Goal: Task Accomplishment & Management: Complete application form

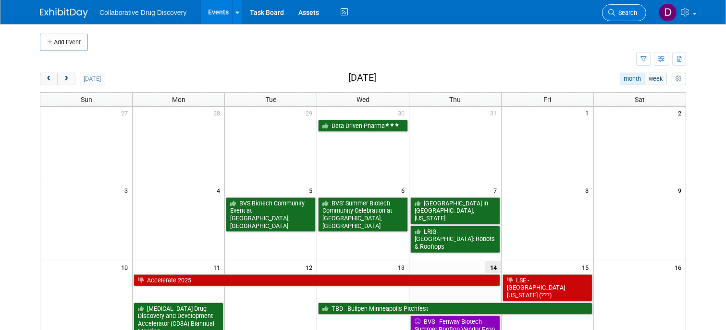
click at [628, 10] on span "Search" at bounding box center [626, 12] width 22 height 7
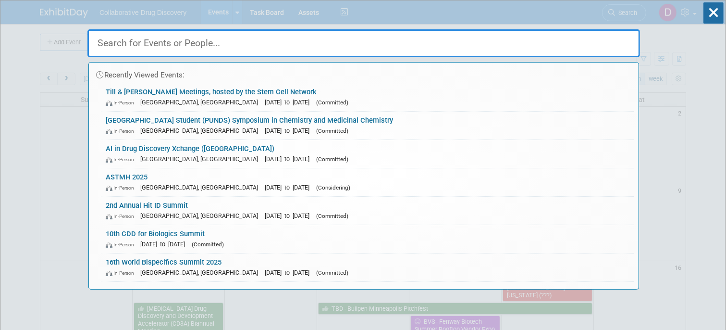
drag, startPoint x: 58, startPoint y: 90, endPoint x: 70, endPoint y: 56, distance: 36.2
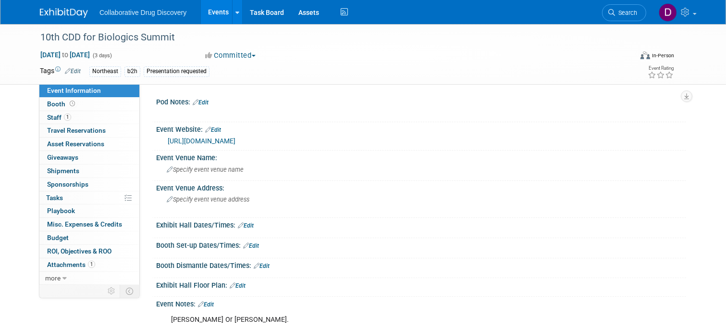
click at [58, 11] on img at bounding box center [64, 13] width 48 height 10
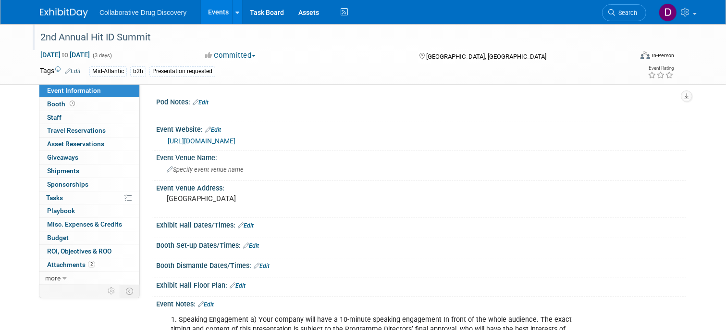
click at [107, 35] on div "2nd Annual Hit ID Summit" at bounding box center [329, 37] width 584 height 17
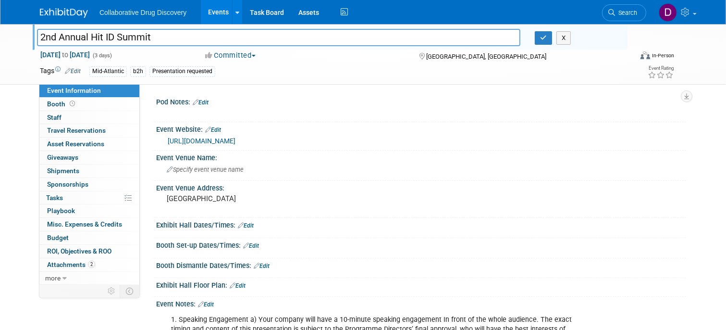
click at [107, 35] on input "2nd Annual Hit ID Summit" at bounding box center [279, 37] width 484 height 17
click at [632, 13] on span "Search" at bounding box center [626, 12] width 22 height 7
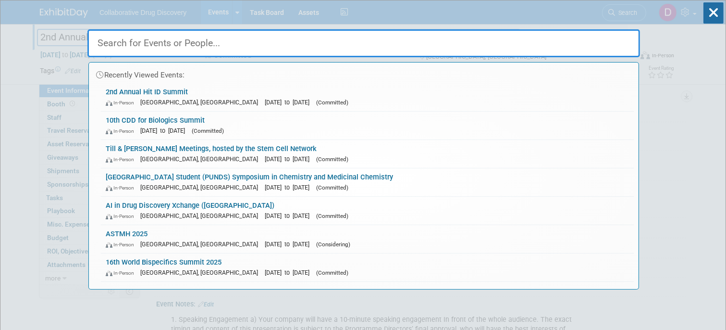
click at [188, 45] on input "text" at bounding box center [364, 43] width 553 height 28
paste input "2nd Annual Hit ID Summit"
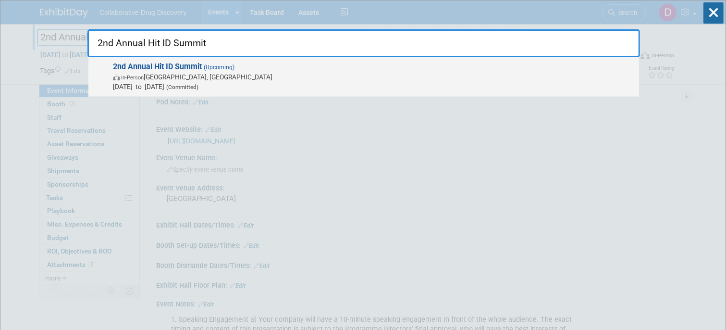
type input "2nd Annual Hit ID Summit"
click at [231, 77] on span "In-Person Boston, MA" at bounding box center [374, 77] width 522 height 10
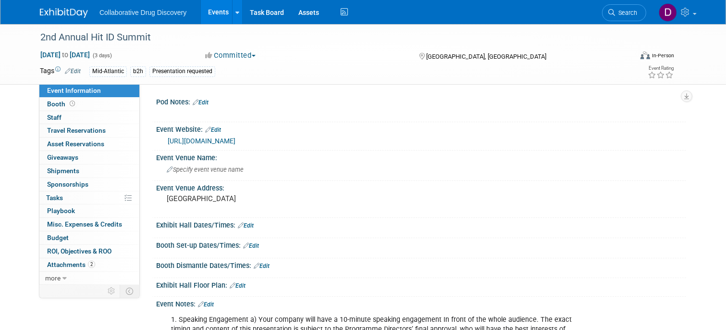
click at [236, 141] on link "[URL][DOMAIN_NAME]" at bounding box center [202, 141] width 68 height 8
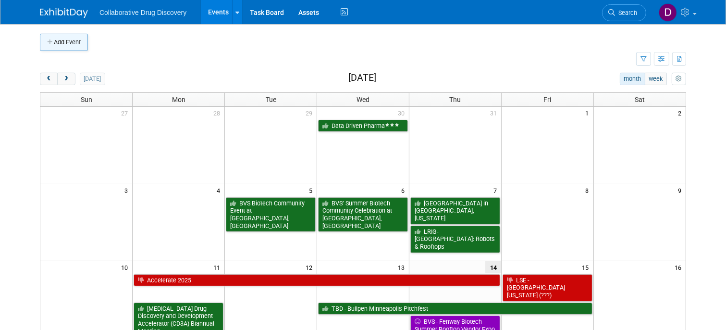
click at [67, 41] on button "Add Event" at bounding box center [64, 42] width 48 height 17
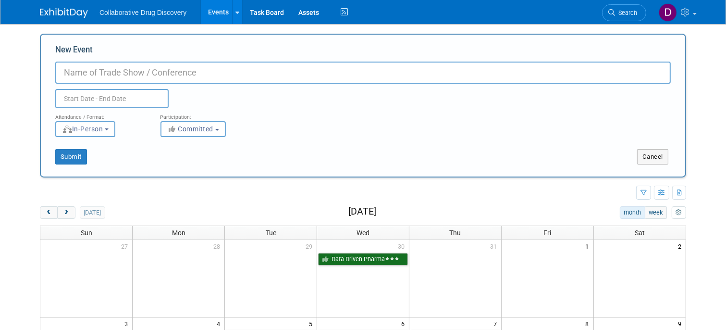
click at [151, 78] on input "New Event" at bounding box center [363, 73] width 616 height 22
type input "ACS Spring 2026"
click at [118, 101] on input "text" at bounding box center [111, 98] width 113 height 19
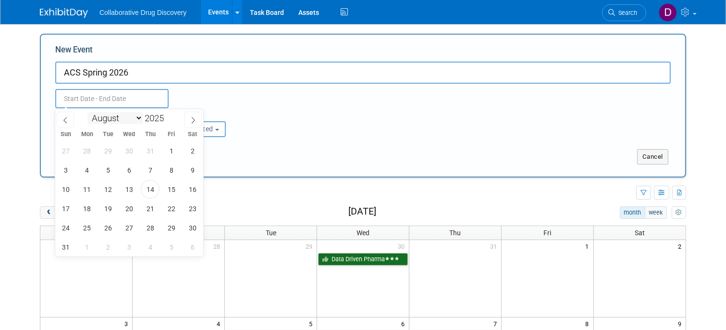
click at [125, 114] on select "January February March April May June July August September October November De…" at bounding box center [115, 118] width 55 height 12
select select "2"
click at [193, 205] on span "22" at bounding box center [192, 208] width 19 height 19
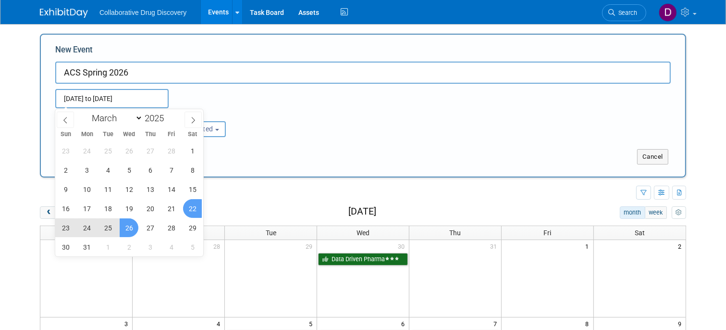
click at [136, 228] on span "26" at bounding box center [129, 227] width 19 height 19
type input "Mar 22, 2025 to Mar 26, 2025"
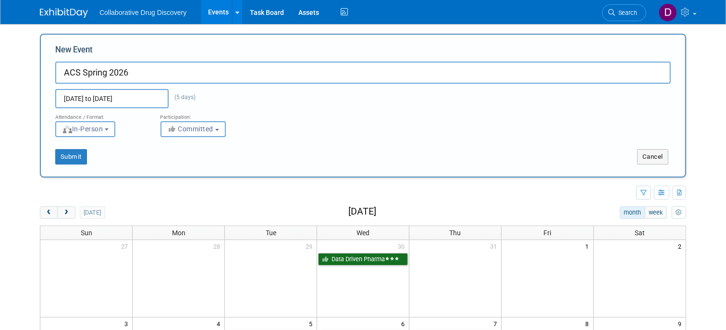
click at [145, 98] on input "Mar 22, 2025 to Mar 26, 2025" at bounding box center [111, 98] width 113 height 19
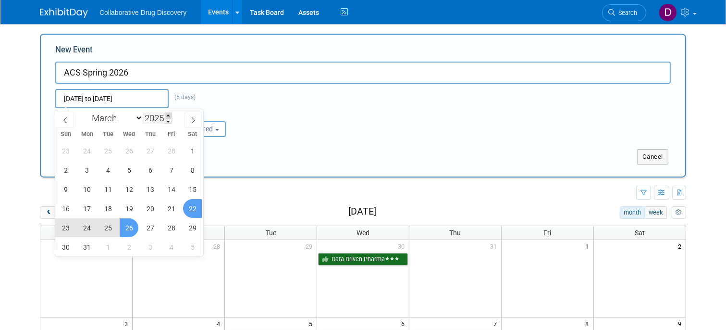
click at [168, 116] on span at bounding box center [168, 116] width 7 height 6
type input "2026"
click at [300, 102] on div "Mar 22, 2025 to Mar 26, 2025 (5 days) Duplicate Event Warning" at bounding box center [363, 96] width 630 height 25
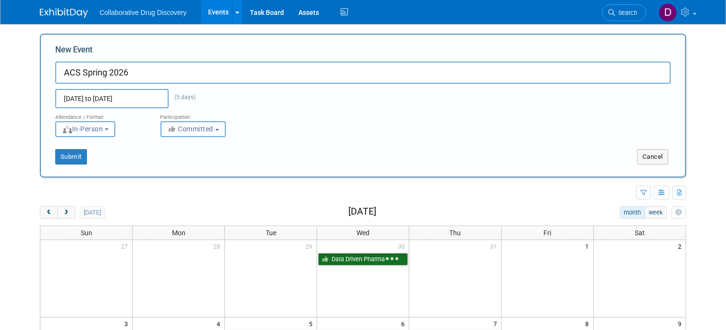
click at [211, 131] on span "Committed" at bounding box center [190, 129] width 47 height 8
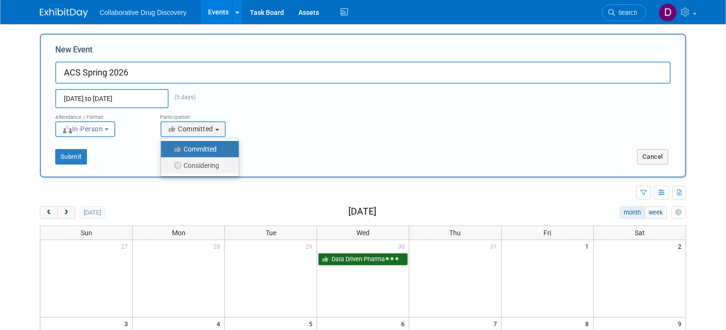
click at [207, 166] on label "Considering" at bounding box center [197, 165] width 63 height 13
click at [170, 166] on input "Considering" at bounding box center [166, 166] width 6 height 6
select select "2"
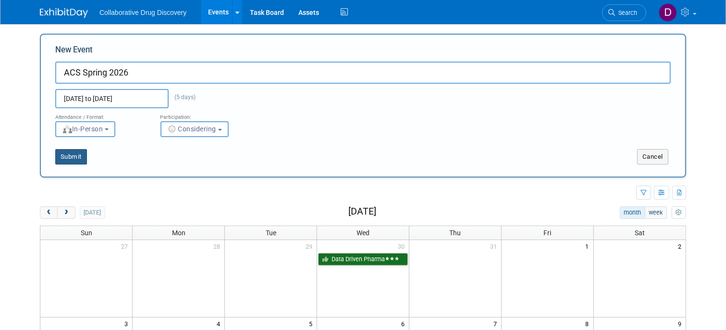
click at [75, 159] on button "Submit" at bounding box center [71, 156] width 32 height 15
type input "ACS Spring 2026"
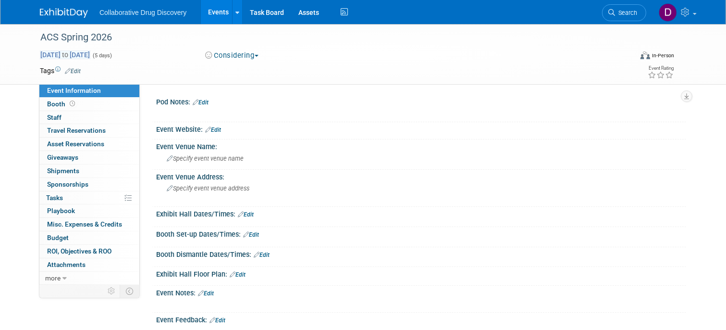
click at [90, 54] on span "Mar 22, 2025 to Mar 26, 2025" at bounding box center [65, 54] width 50 height 9
select select "2"
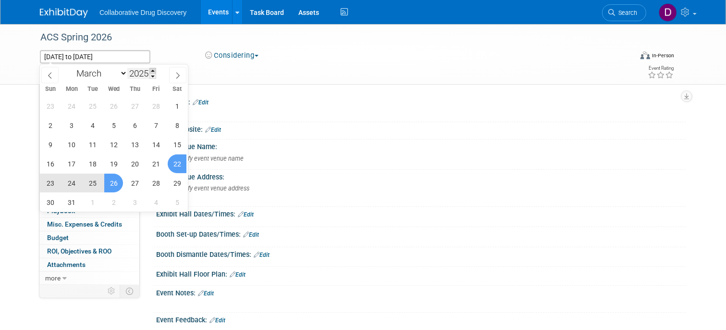
click at [153, 72] on span at bounding box center [153, 71] width 7 height 6
type input "2026"
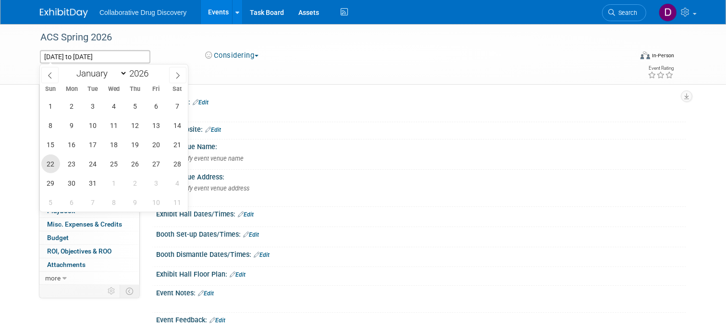
click at [51, 163] on span "22" at bounding box center [50, 163] width 19 height 19
type input "Mar 22, 2026"
click at [136, 163] on span "26" at bounding box center [134, 163] width 19 height 19
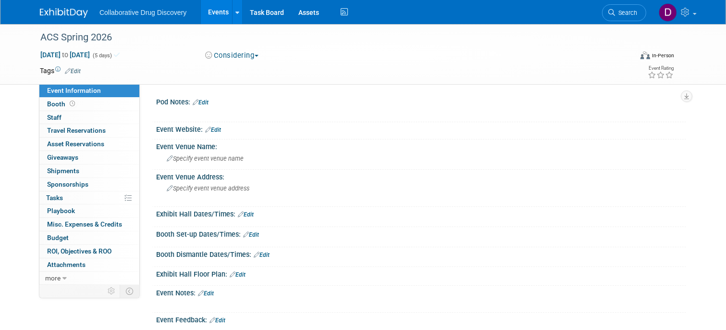
click at [74, 69] on link "Edit" at bounding box center [73, 71] width 16 height 7
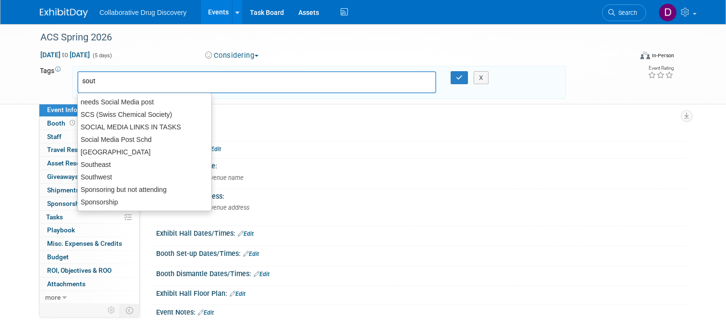
type input "south"
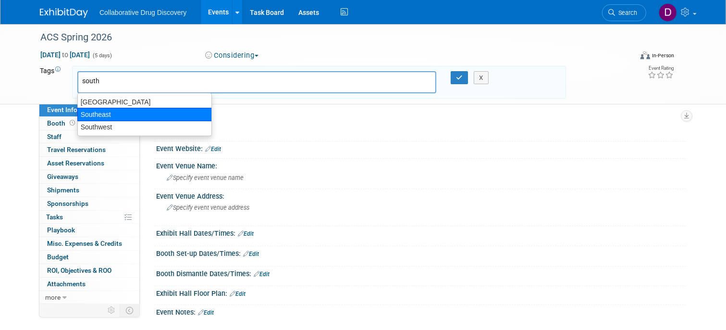
click at [83, 114] on div "Southeast" at bounding box center [144, 114] width 135 height 13
type input "Southeast"
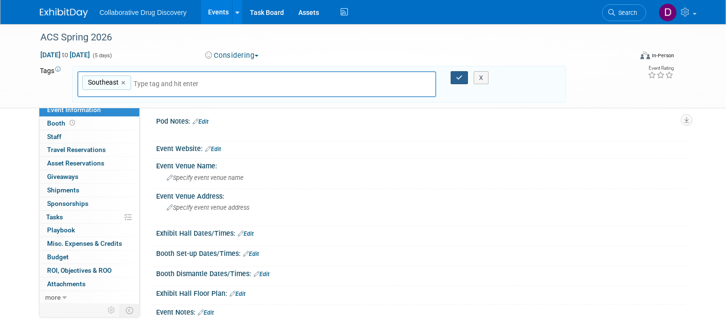
click at [457, 75] on icon "button" at bounding box center [459, 78] width 7 height 6
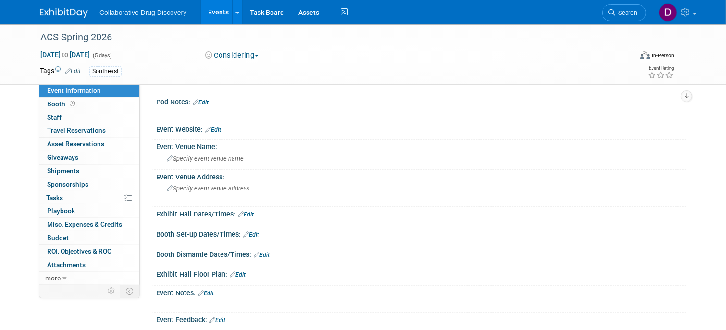
click at [216, 127] on link "Edit" at bounding box center [213, 129] width 16 height 7
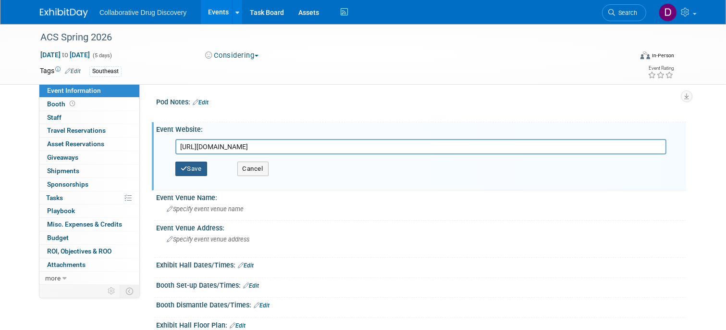
type input "https://www.acs.org/events/spring/attend/ways-to-attend.html"
click at [194, 171] on button "Save" at bounding box center [191, 169] width 32 height 14
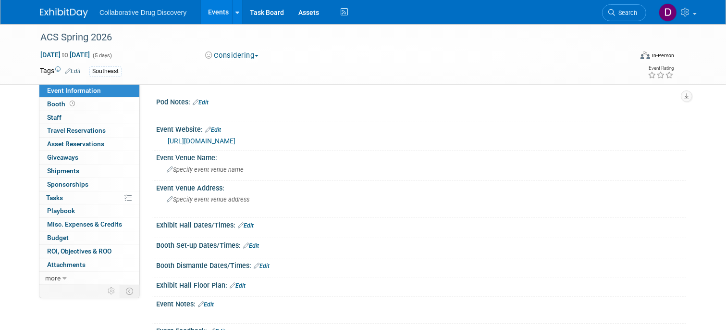
click at [204, 100] on link "Edit" at bounding box center [201, 102] width 16 height 7
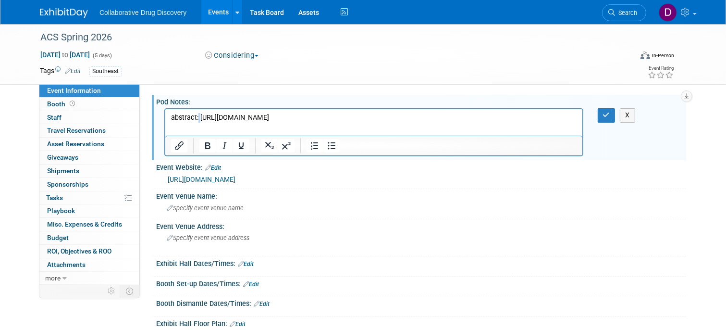
click at [282, 123] on p "abstract: https://www.acs.org/events/spring/presenters/submit-an-abstract.html?…" at bounding box center [374, 118] width 406 height 10
click at [630, 114] on button "X" at bounding box center [627, 115] width 15 height 14
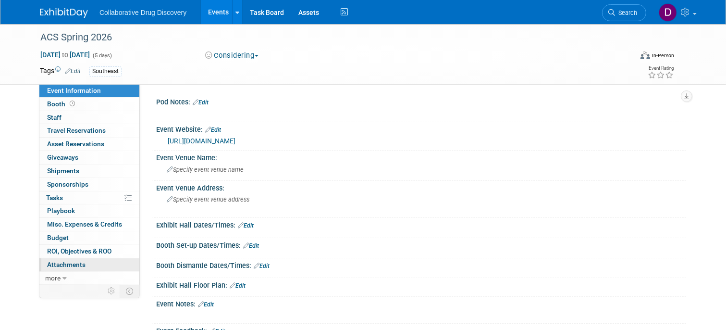
scroll to position [5, 0]
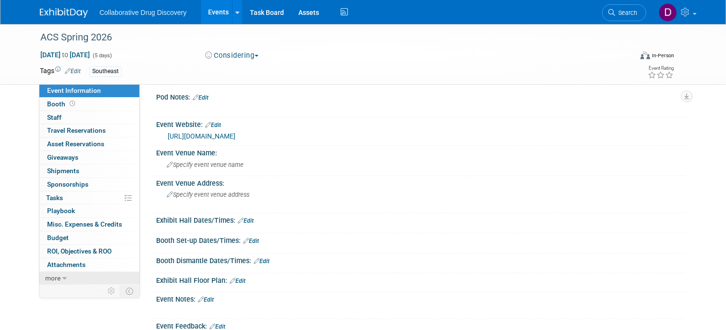
click at [67, 278] on link "more" at bounding box center [89, 278] width 100 height 13
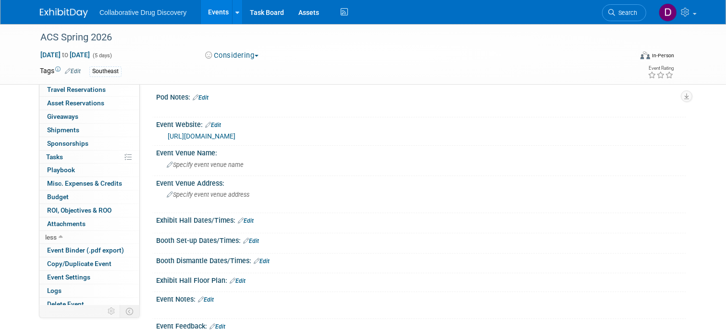
scroll to position [45, 0]
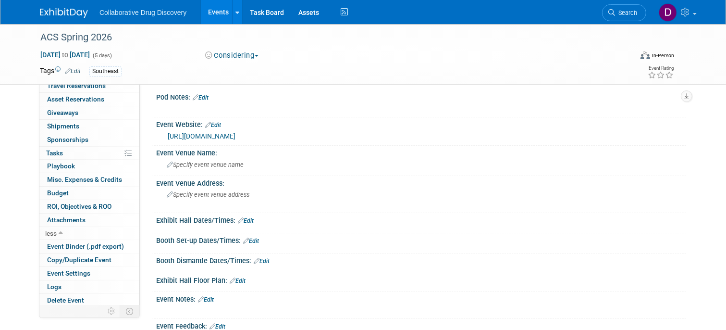
click at [210, 298] on link "Edit" at bounding box center [206, 299] width 16 height 7
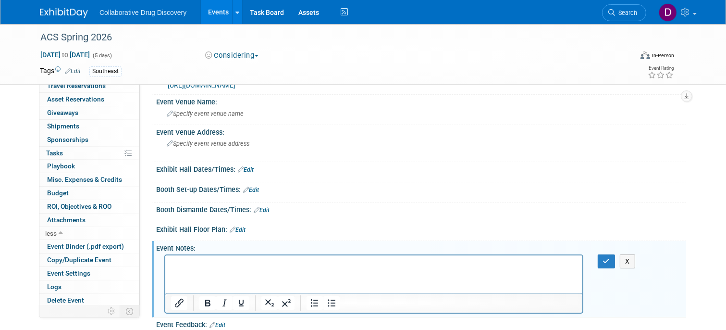
scroll to position [51, 0]
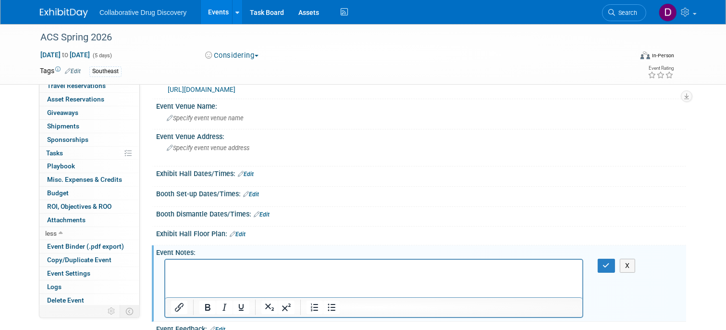
click at [189, 273] on html at bounding box center [373, 265] width 417 height 13
paste body "Rich Text Area. Press ALT-0 for help."
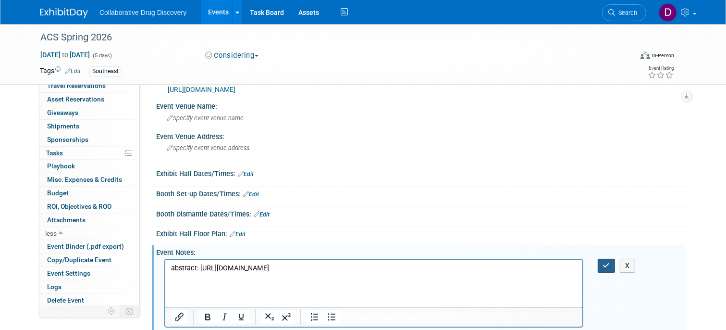
click at [605, 262] on icon "button" at bounding box center [606, 265] width 7 height 7
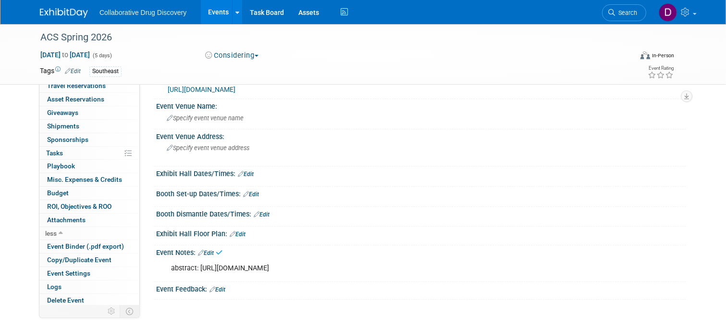
click at [70, 70] on icon at bounding box center [68, 71] width 6 height 6
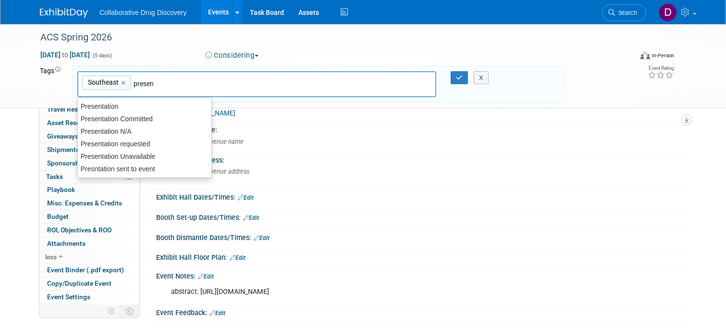
type input "present"
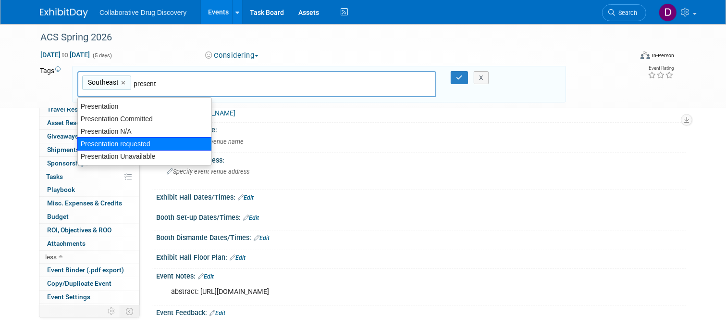
click at [138, 146] on div "Presentation requested" at bounding box center [144, 143] width 135 height 13
type input "Southeast, Presentation requested"
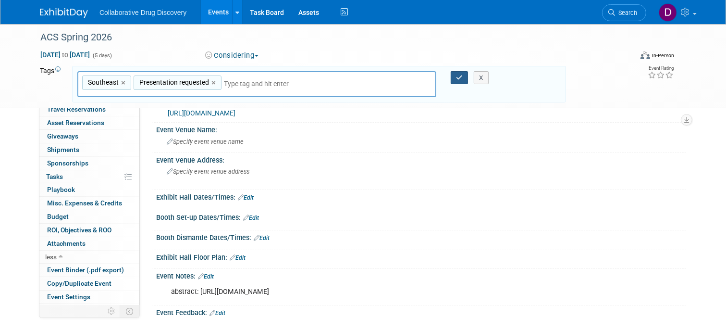
click at [463, 77] on icon "button" at bounding box center [459, 78] width 7 height 6
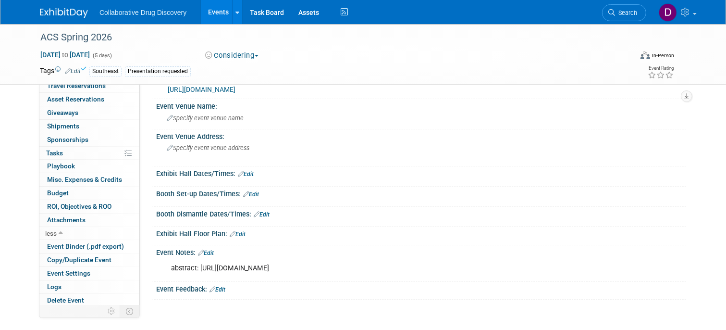
click at [214, 253] on link "Edit" at bounding box center [206, 253] width 16 height 7
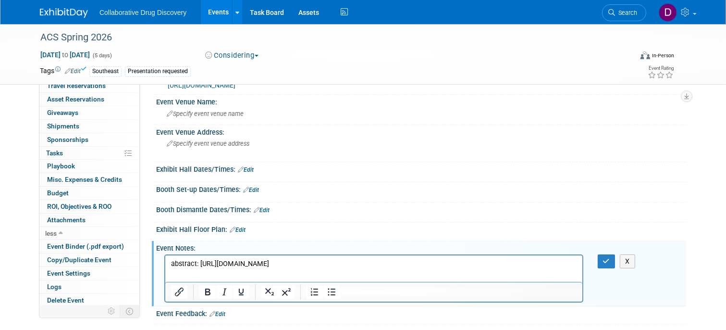
scroll to position [61, 0]
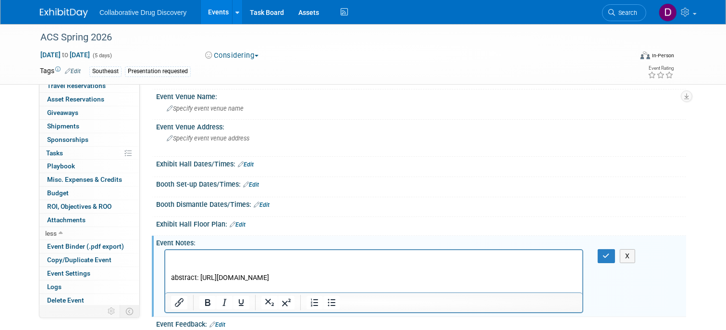
click at [178, 255] on p "Rich Text Area. Press ALT-0 for help." at bounding box center [374, 259] width 406 height 10
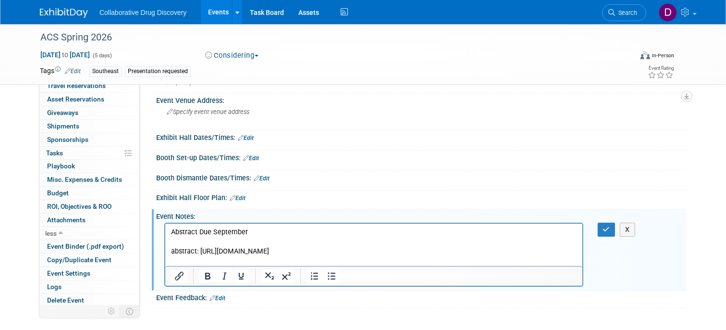
scroll to position [12, 0]
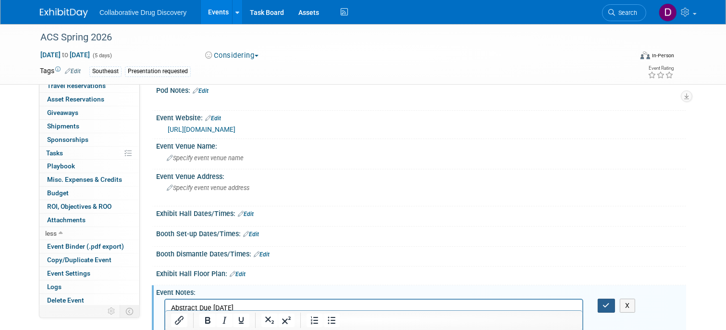
drag, startPoint x: 597, startPoint y: 311, endPoint x: 601, endPoint y: 306, distance: 6.5
click at [598, 309] on div "abstract: https://www.acs.org/events/spring/presenters/submit-an-abstract.html?…" at bounding box center [421, 329] width 530 height 67
click at [601, 306] on button "button" at bounding box center [607, 306] width 18 height 14
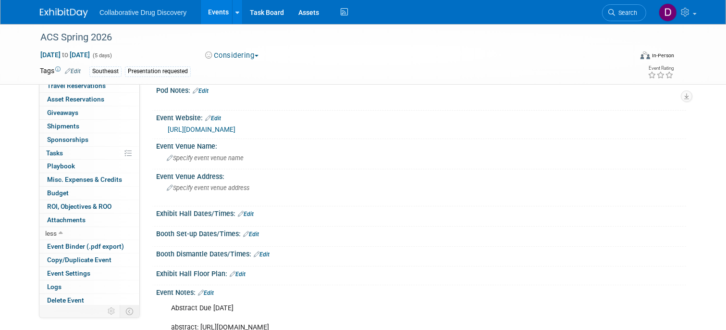
click at [627, 12] on span "Search" at bounding box center [626, 12] width 22 height 7
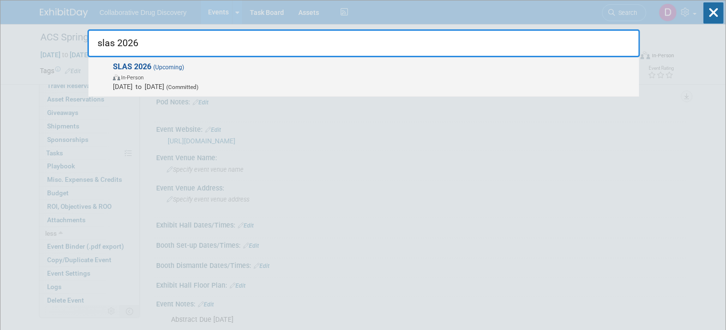
type input "slas 2026"
click at [197, 86] on span "(Committed)" at bounding box center [181, 87] width 34 height 7
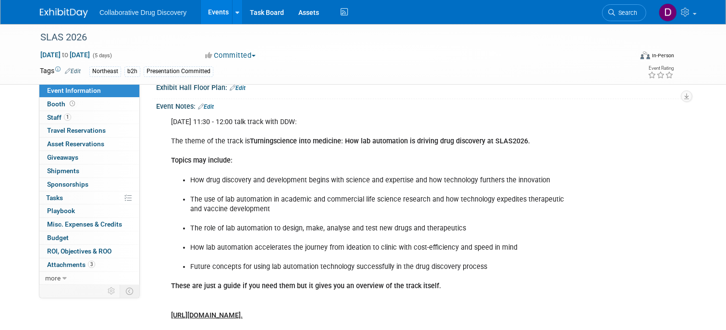
scroll to position [98, 0]
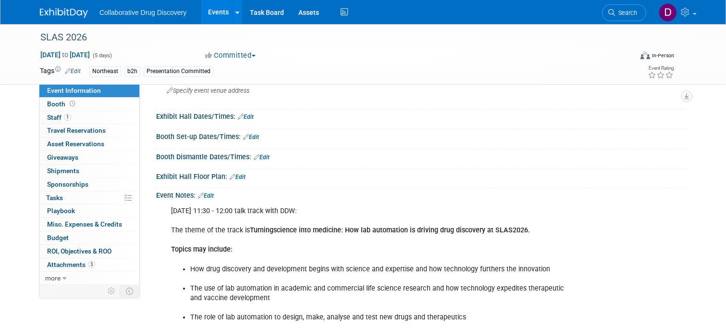
click at [210, 193] on link "Edit" at bounding box center [206, 195] width 16 height 7
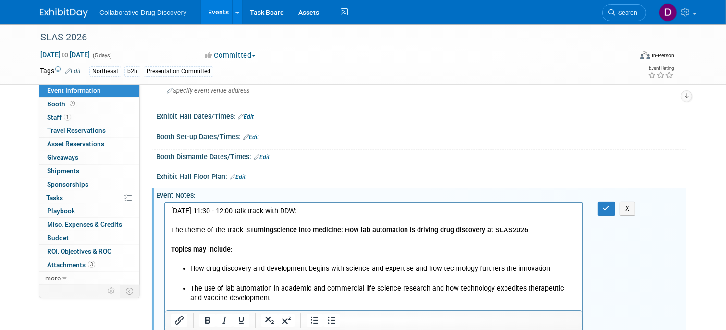
scroll to position [0, 0]
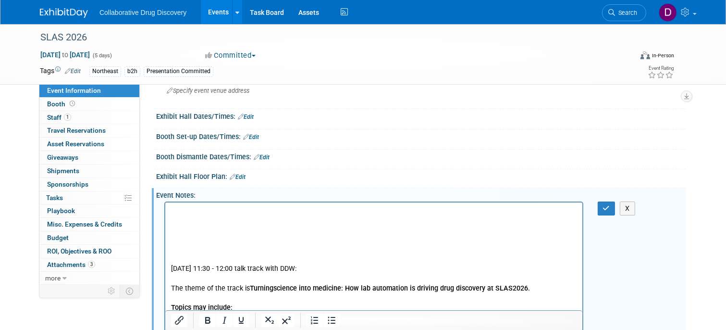
click at [186, 211] on p "Rich Text Area. Press ALT-0 for help." at bounding box center [374, 211] width 406 height 10
click at [605, 206] on icon "button" at bounding box center [606, 208] width 7 height 7
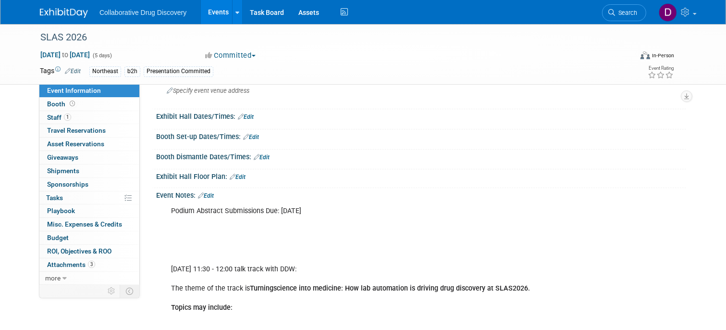
click at [207, 193] on link "Edit" at bounding box center [206, 195] width 16 height 7
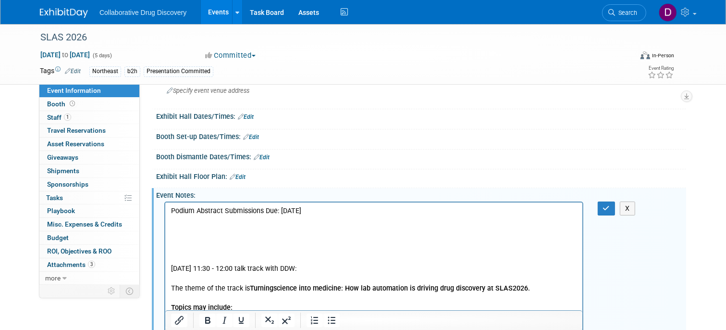
click at [367, 212] on p "Podium Abstract Submissions Due: [DATE] [DATE] 11:30 - 12:00 talk track with DD…" at bounding box center [374, 268] width 406 height 125
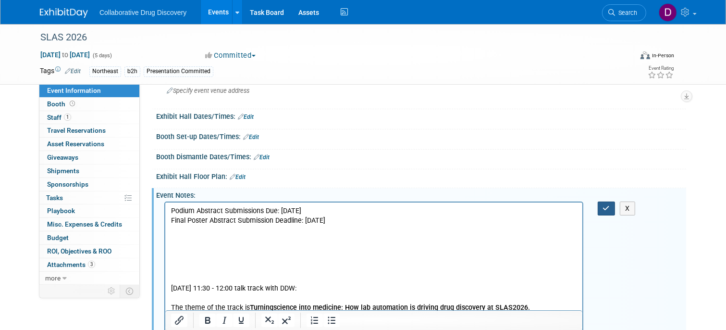
click at [608, 207] on icon "button" at bounding box center [606, 208] width 7 height 7
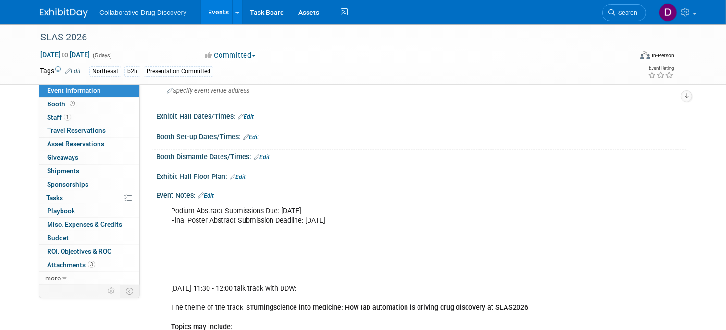
click at [209, 194] on link "Edit" at bounding box center [206, 195] width 16 height 7
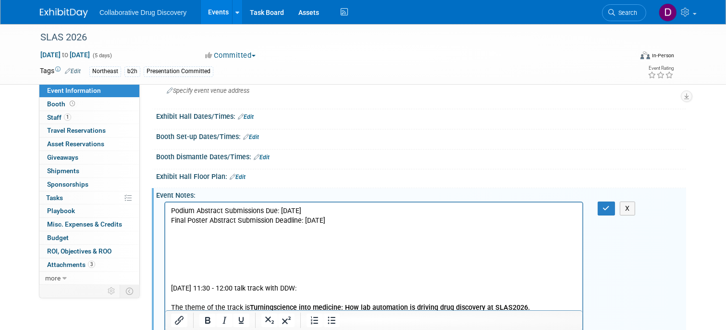
click at [403, 224] on p "Podium Abstract Submissions Due: [DATE] Final Poster Abstract Submission Deadli…" at bounding box center [374, 283] width 406 height 154
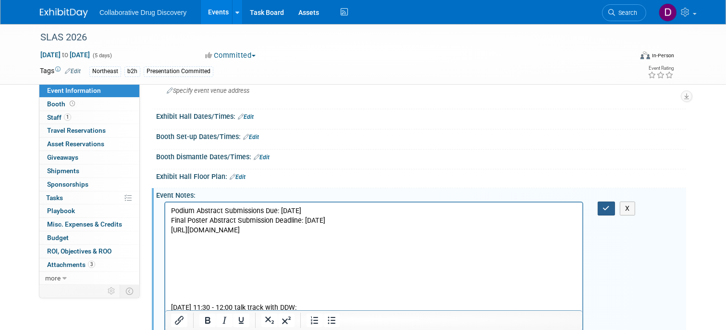
click at [601, 206] on button "button" at bounding box center [607, 208] width 18 height 14
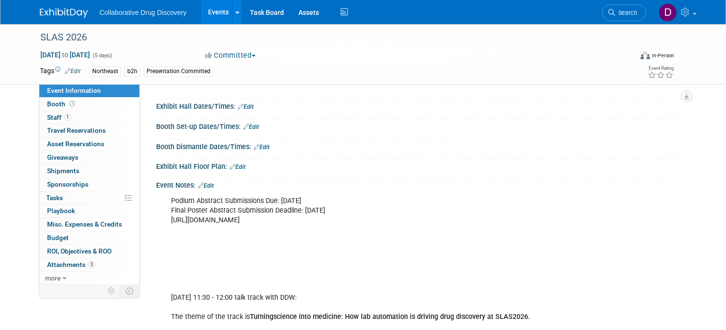
scroll to position [193, 0]
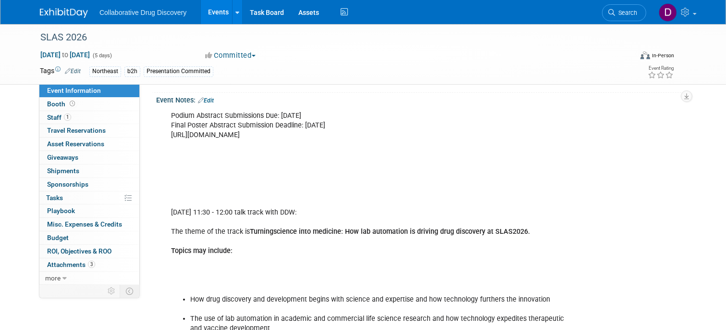
click at [209, 97] on link "Edit" at bounding box center [206, 100] width 16 height 7
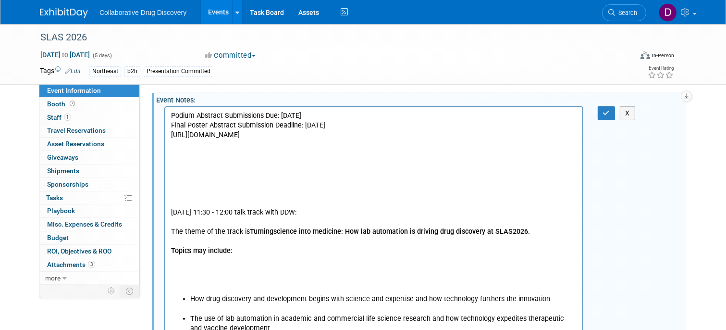
scroll to position [0, 0]
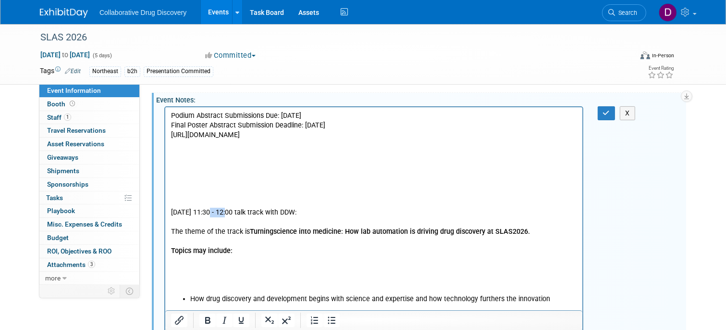
drag, startPoint x: 213, startPoint y: 209, endPoint x: 138, endPoint y: 215, distance: 74.8
click at [165, 215] on html "Podium Abstract Submissions Due: Monday, September 8 Final Poster Abstract Subm…" at bounding box center [373, 316] width 417 height 419
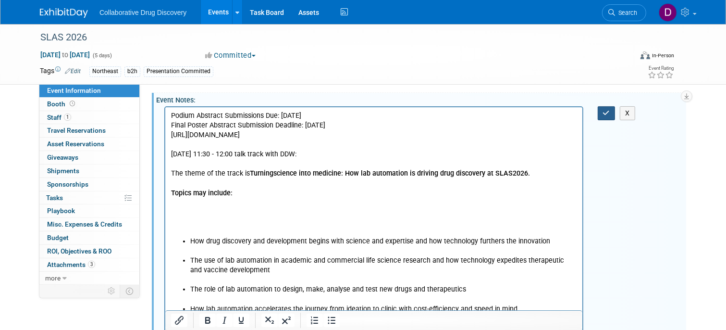
click at [598, 114] on button "button" at bounding box center [607, 113] width 18 height 14
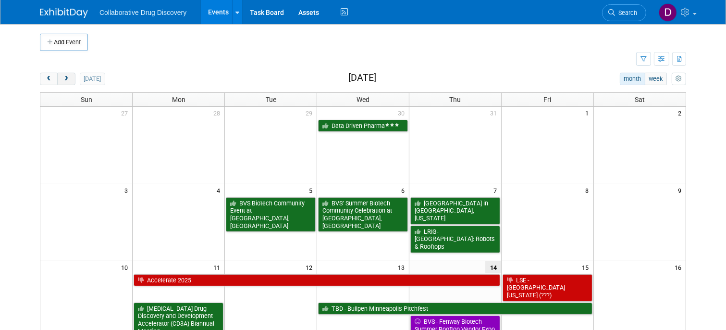
click at [69, 76] on span "next" at bounding box center [66, 79] width 7 height 6
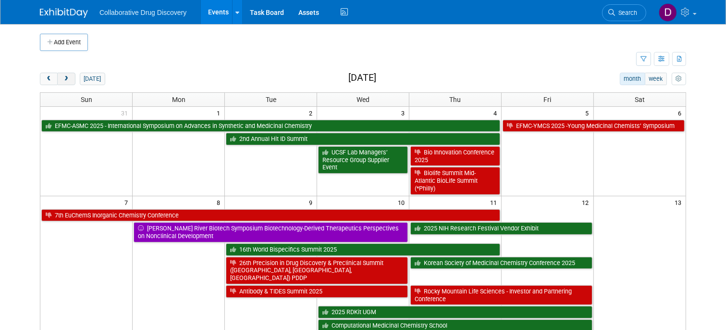
click at [69, 76] on span "next" at bounding box center [66, 79] width 7 height 6
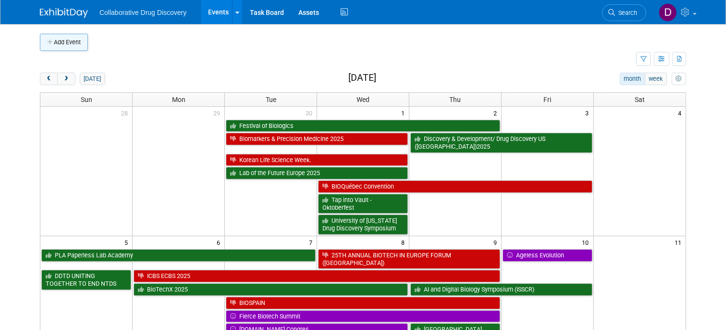
click at [65, 45] on button "Add Event" at bounding box center [64, 42] width 48 height 17
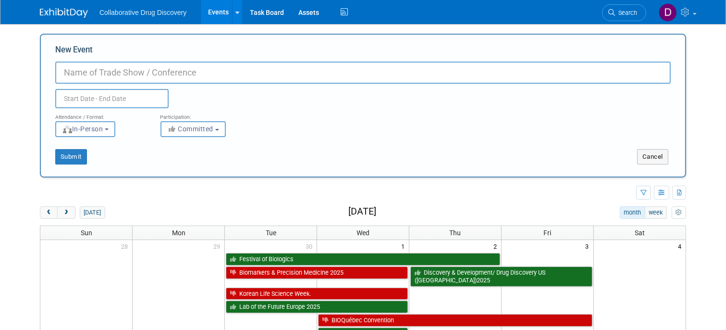
click at [422, 71] on input "New Event" at bounding box center [363, 73] width 616 height 22
click at [205, 196] on td at bounding box center [338, 193] width 597 height 17
click at [485, 197] on td at bounding box center [338, 193] width 597 height 17
drag, startPoint x: 548, startPoint y: 209, endPoint x: 490, endPoint y: 202, distance: 58.1
click at [544, 210] on div "today month week October 2025" at bounding box center [363, 212] width 647 height 13
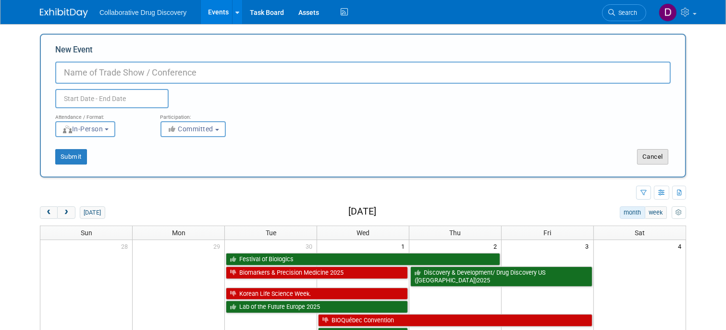
click at [658, 159] on button "Cancel" at bounding box center [653, 156] width 31 height 15
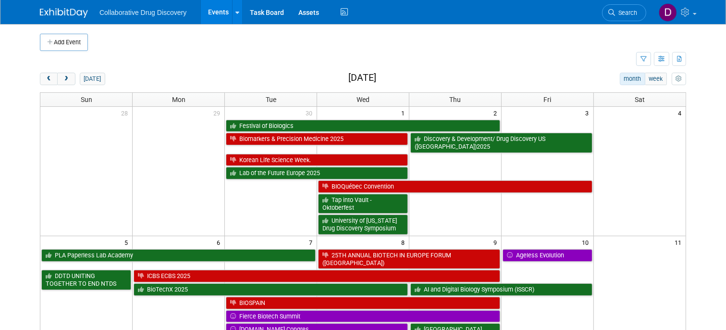
click at [622, 12] on span "Search" at bounding box center [626, 12] width 22 height 7
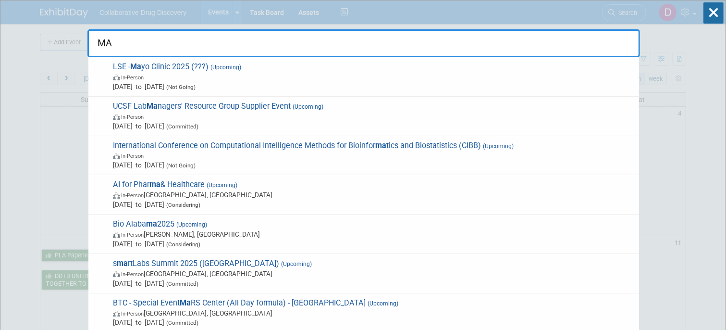
type input "M"
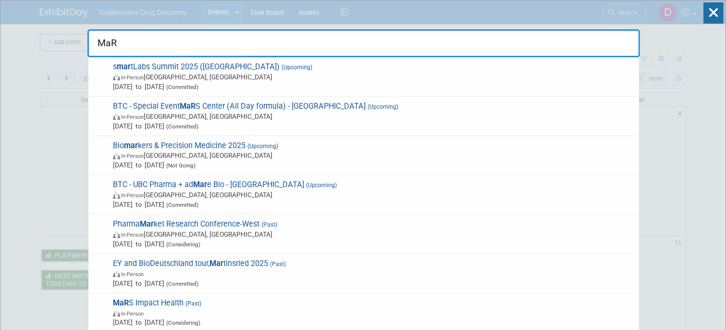
type input "MaRS"
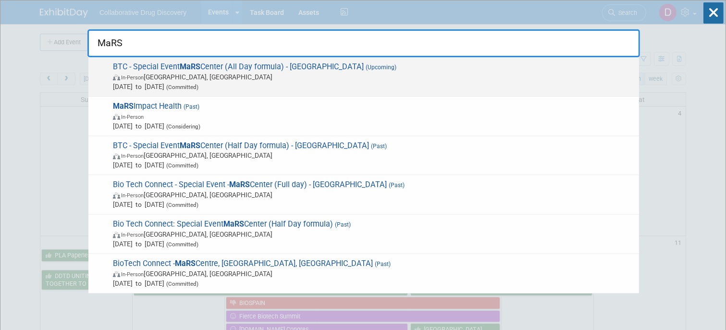
click at [361, 72] on span "In-Person Toronto, Canada" at bounding box center [374, 77] width 522 height 10
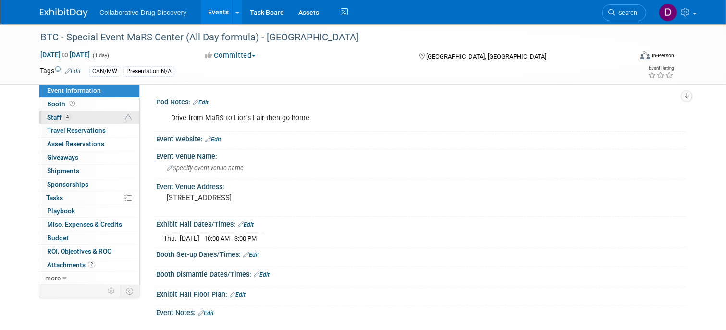
click at [74, 117] on link "4 Staff 4" at bounding box center [89, 117] width 100 height 13
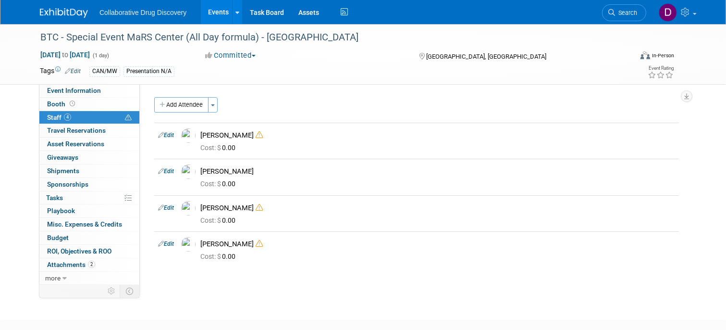
click at [66, 12] on img at bounding box center [64, 13] width 48 height 10
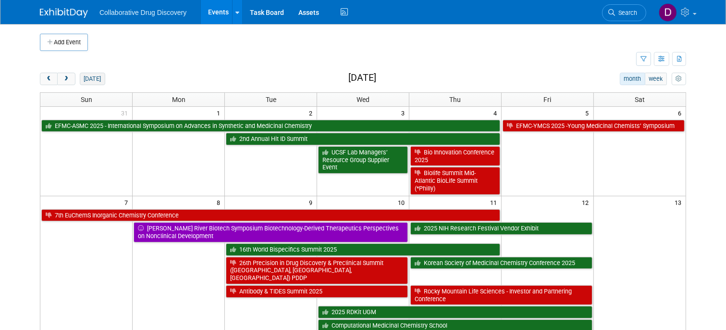
click at [88, 81] on button "[DATE]" at bounding box center [92, 79] width 25 height 13
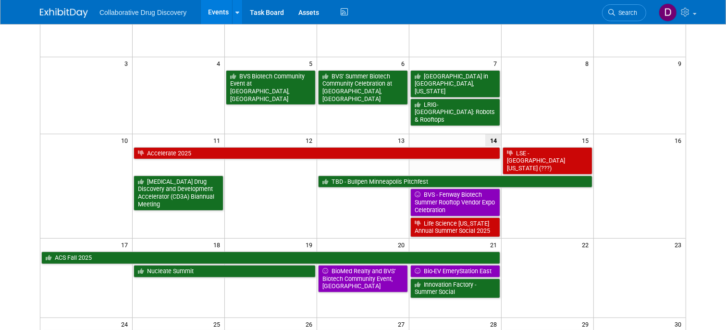
scroll to position [200, 0]
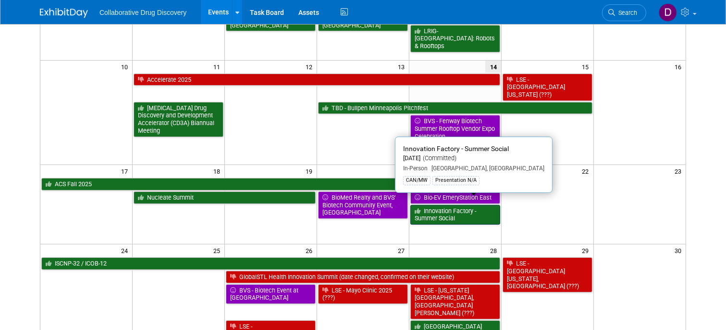
click at [436, 209] on link "Innovation Factory - Summer Social" at bounding box center [456, 215] width 90 height 20
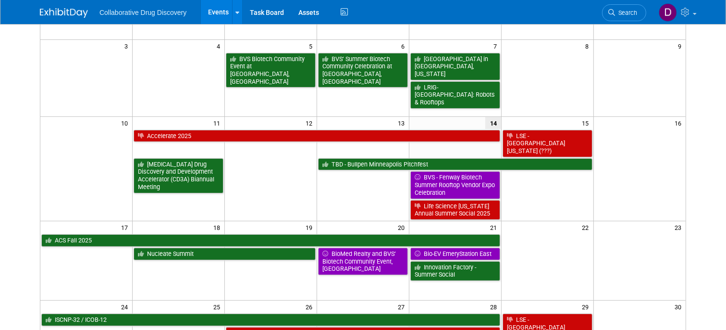
scroll to position [0, 0]
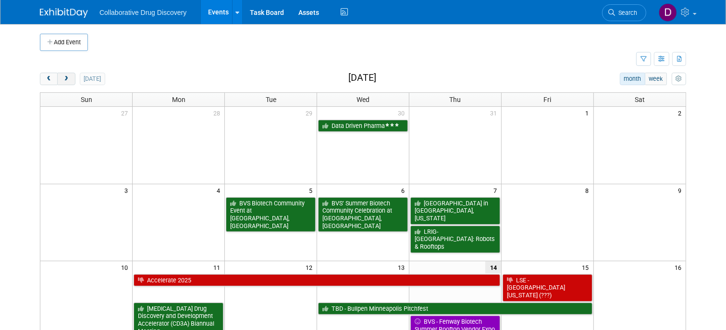
click at [61, 77] on button "next" at bounding box center [66, 79] width 18 height 13
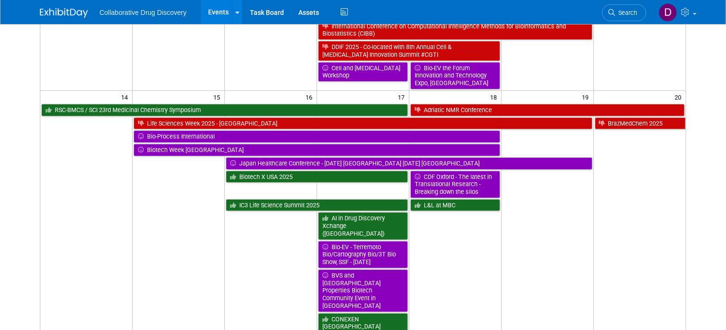
scroll to position [355, 0]
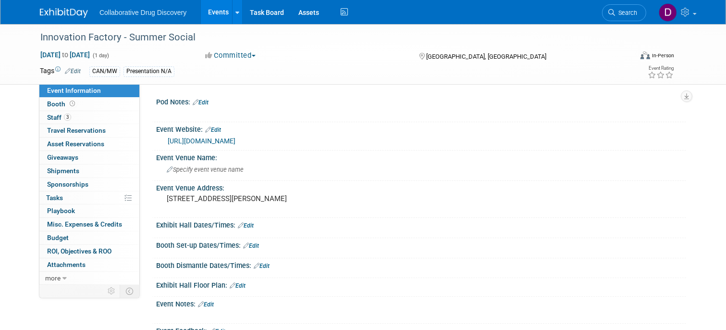
click at [224, 142] on link "[URL][DOMAIN_NAME]" at bounding box center [202, 141] width 68 height 8
